Goal: Transaction & Acquisition: Purchase product/service

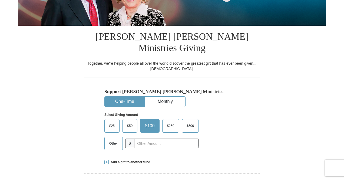
scroll to position [132, 0]
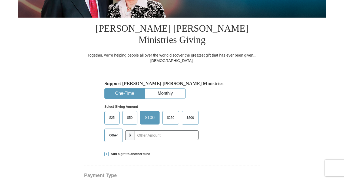
click at [126, 114] on span "$50" at bounding box center [129, 118] width 11 height 8
click at [0, 0] on input "$50" at bounding box center [0, 0] width 0 height 0
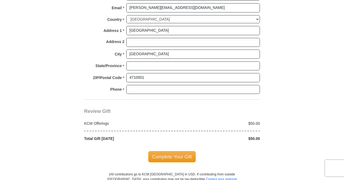
scroll to position [457, 0]
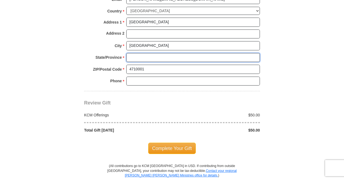
click at [132, 53] on input "State/Province *" at bounding box center [193, 57] width 134 height 9
type input "Cairo"
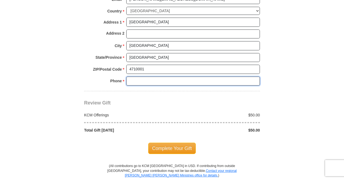
click at [154, 77] on input "Phone * *" at bounding box center [193, 81] width 134 height 9
type input "01006724296"
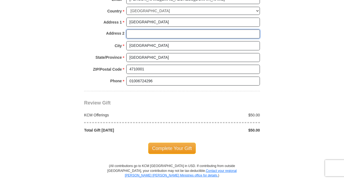
type input "2"
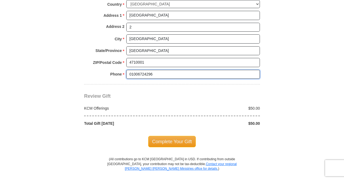
scroll to position [484, 0]
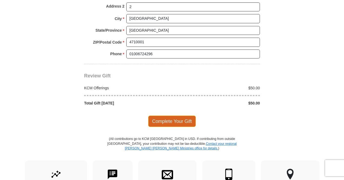
click at [182, 116] on span "Complete Your Gift" at bounding box center [172, 121] width 48 height 11
